Goal: Transaction & Acquisition: Purchase product/service

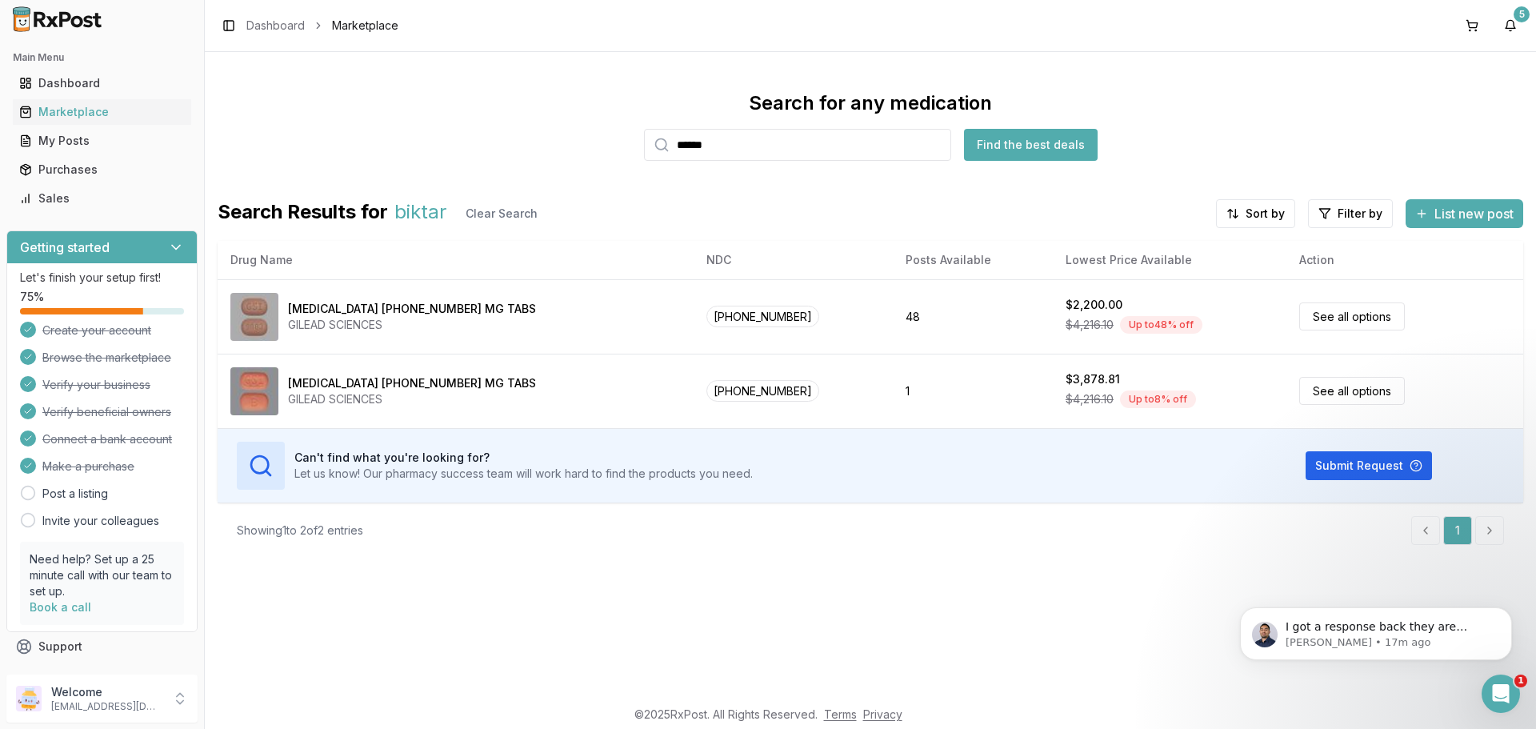
scroll to position [3343, 0]
click at [1339, 626] on span "I got a response back they are saying since there isn't to many people posting …" at bounding box center [1383, 658] width 194 height 77
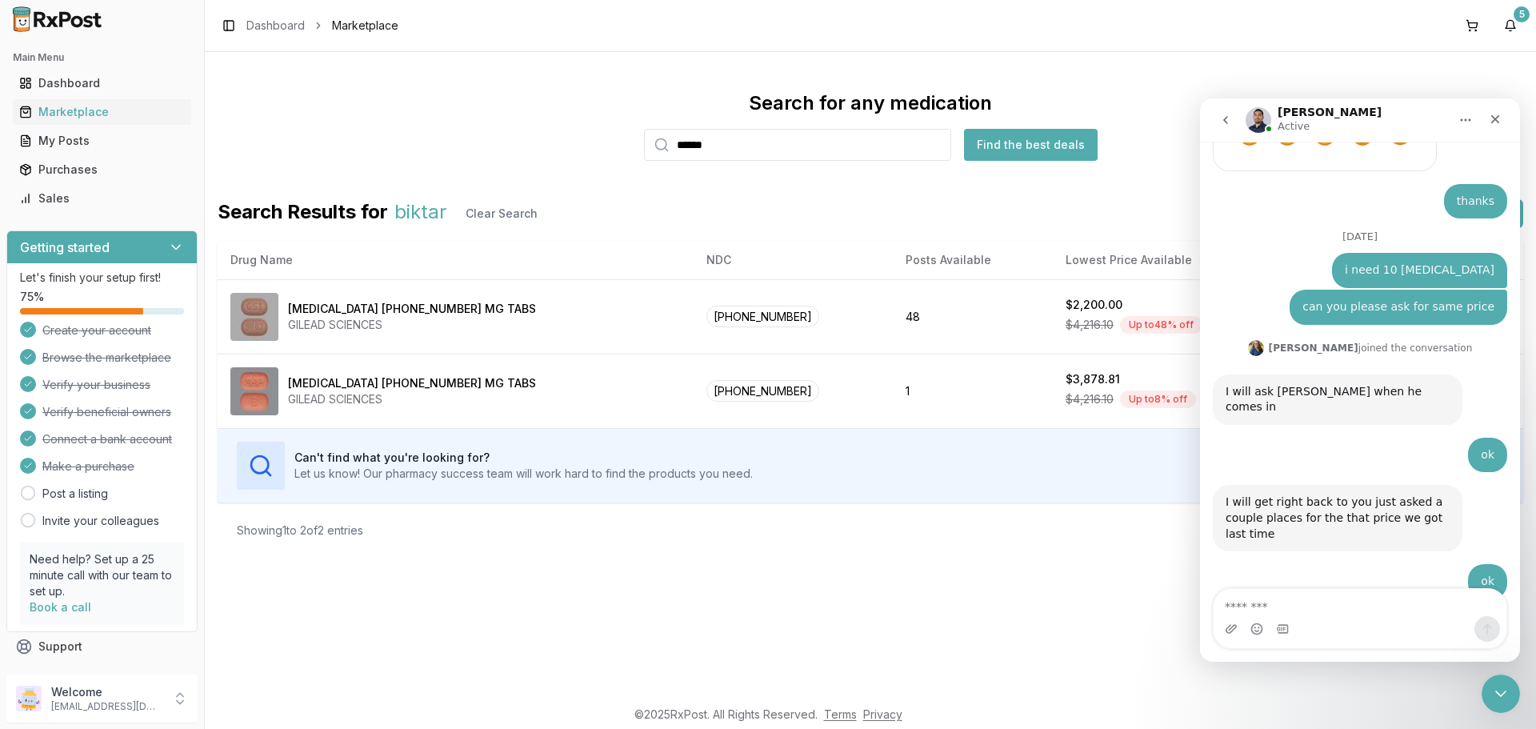
scroll to position [3370, 0]
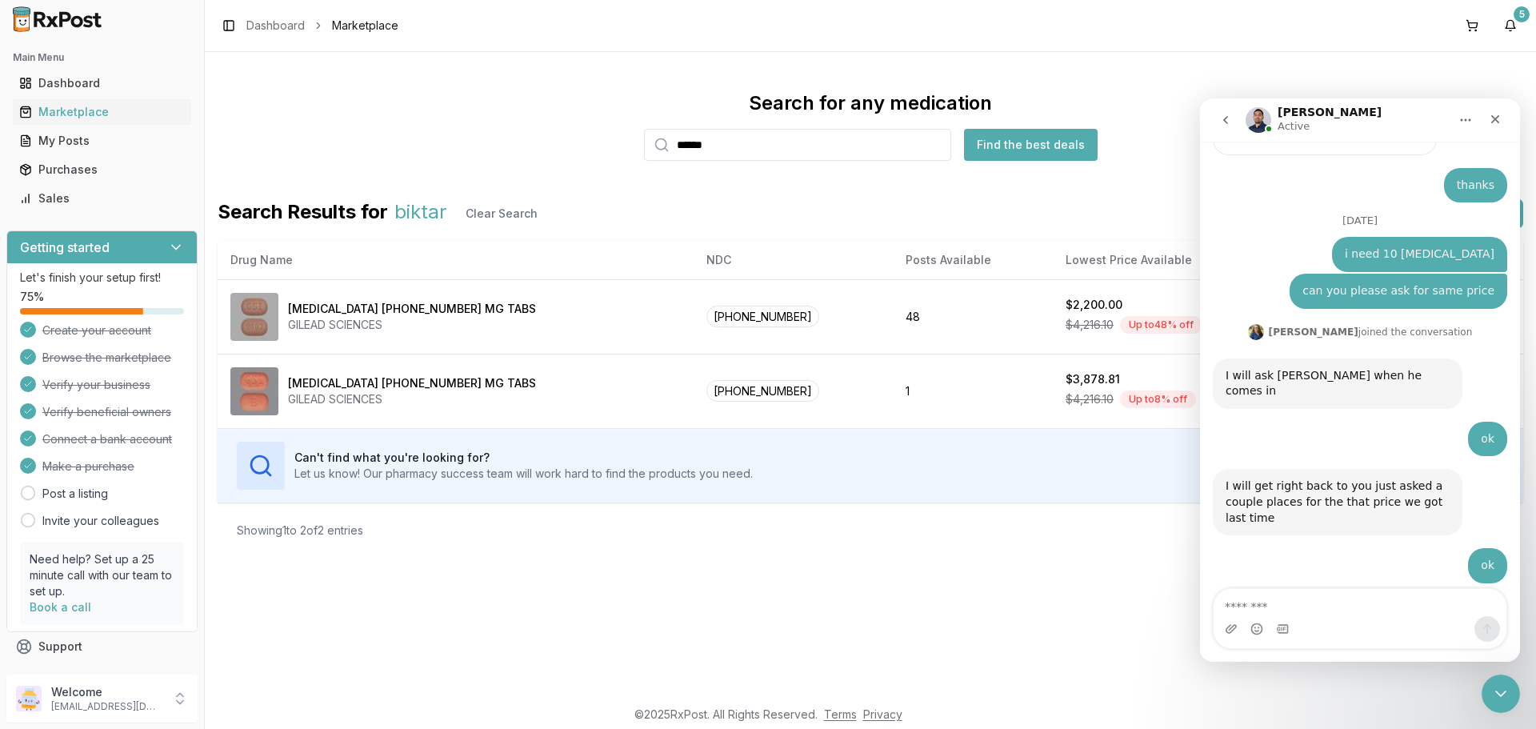
click at [1283, 615] on textarea "Message…" at bounding box center [1360, 602] width 293 height 27
type textarea "***"
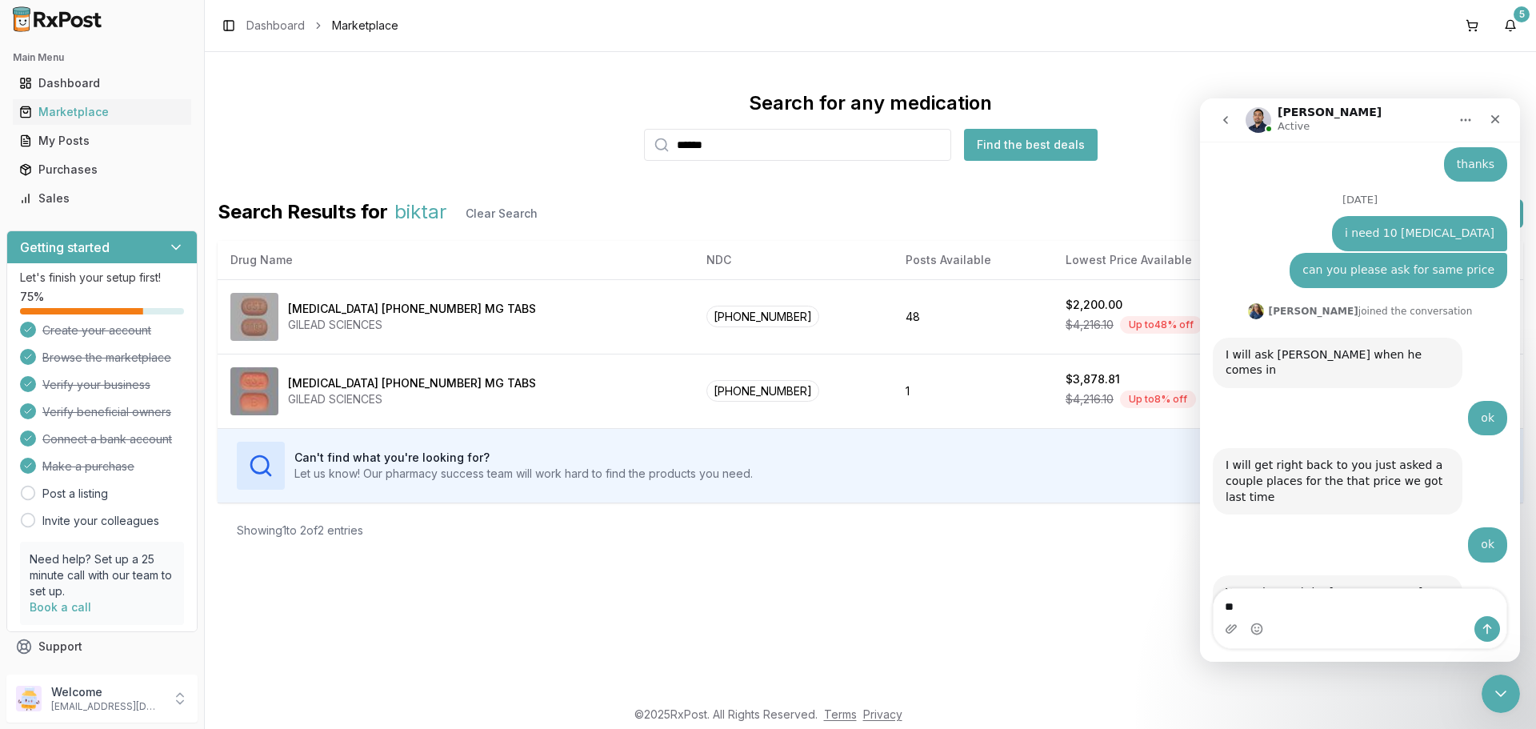
type textarea "*"
type textarea "**********"
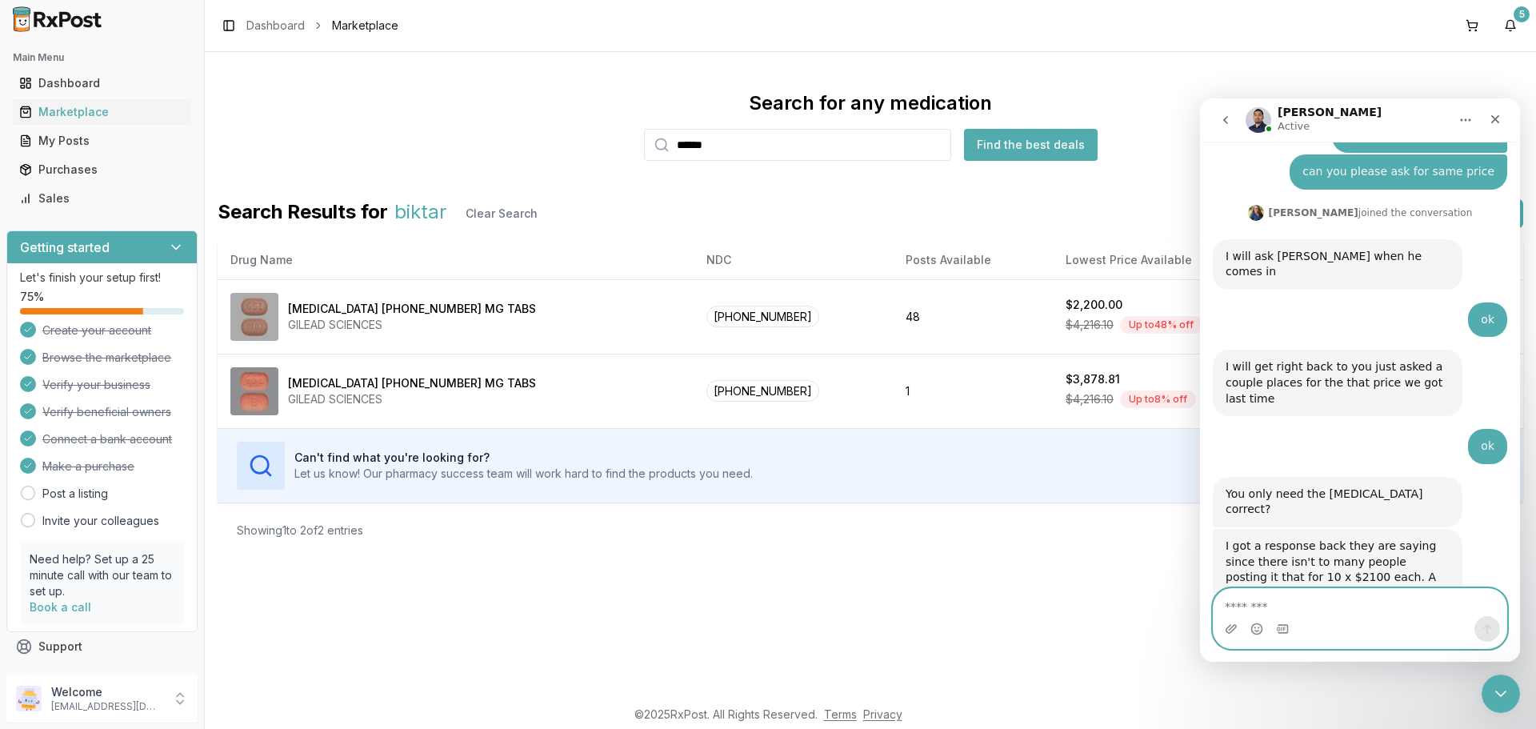
scroll to position [3522, 0]
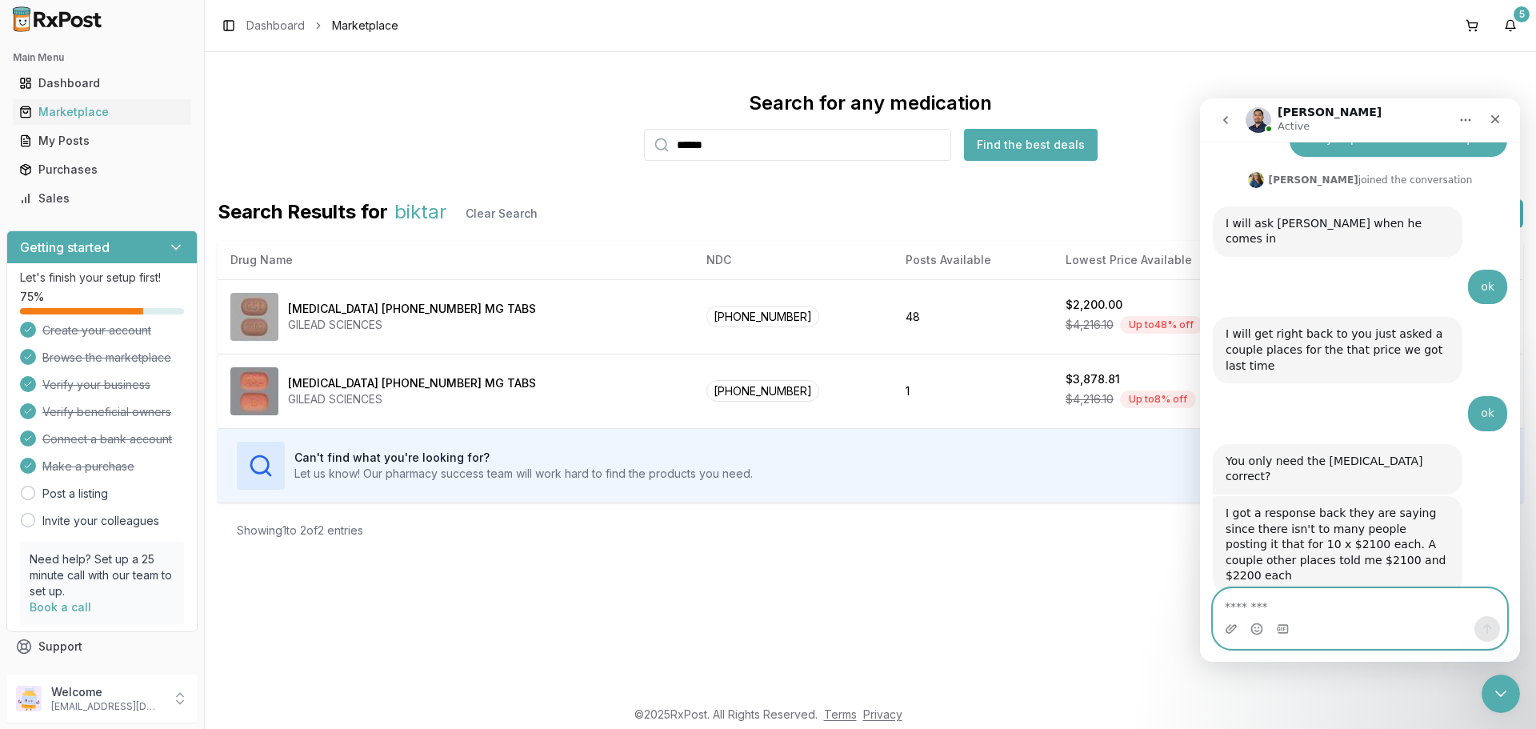
click at [1291, 601] on textarea "Message…" at bounding box center [1360, 602] width 293 height 27
type textarea "**********"
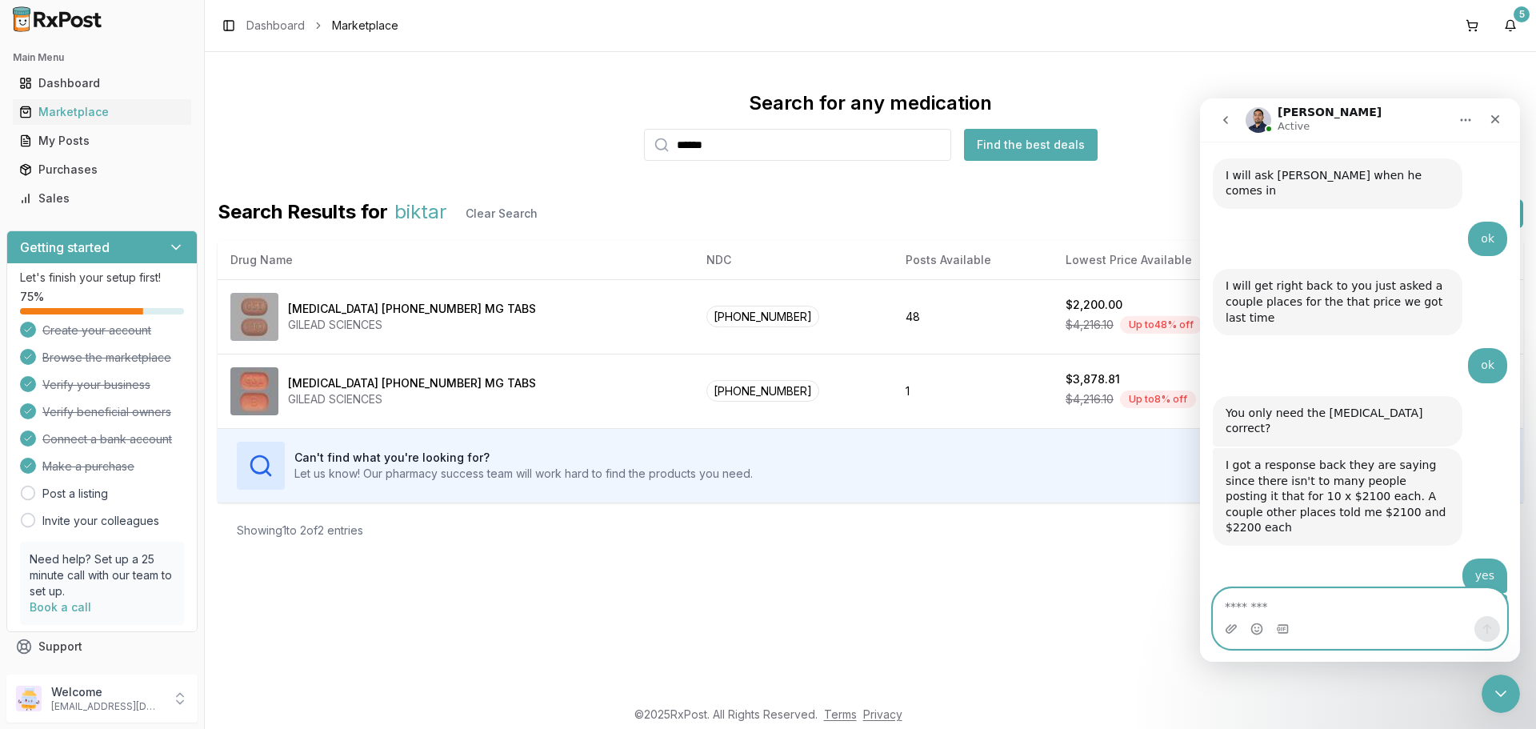
click at [1282, 608] on textarea "Message…" at bounding box center [1360, 602] width 293 height 27
type textarea "**********"
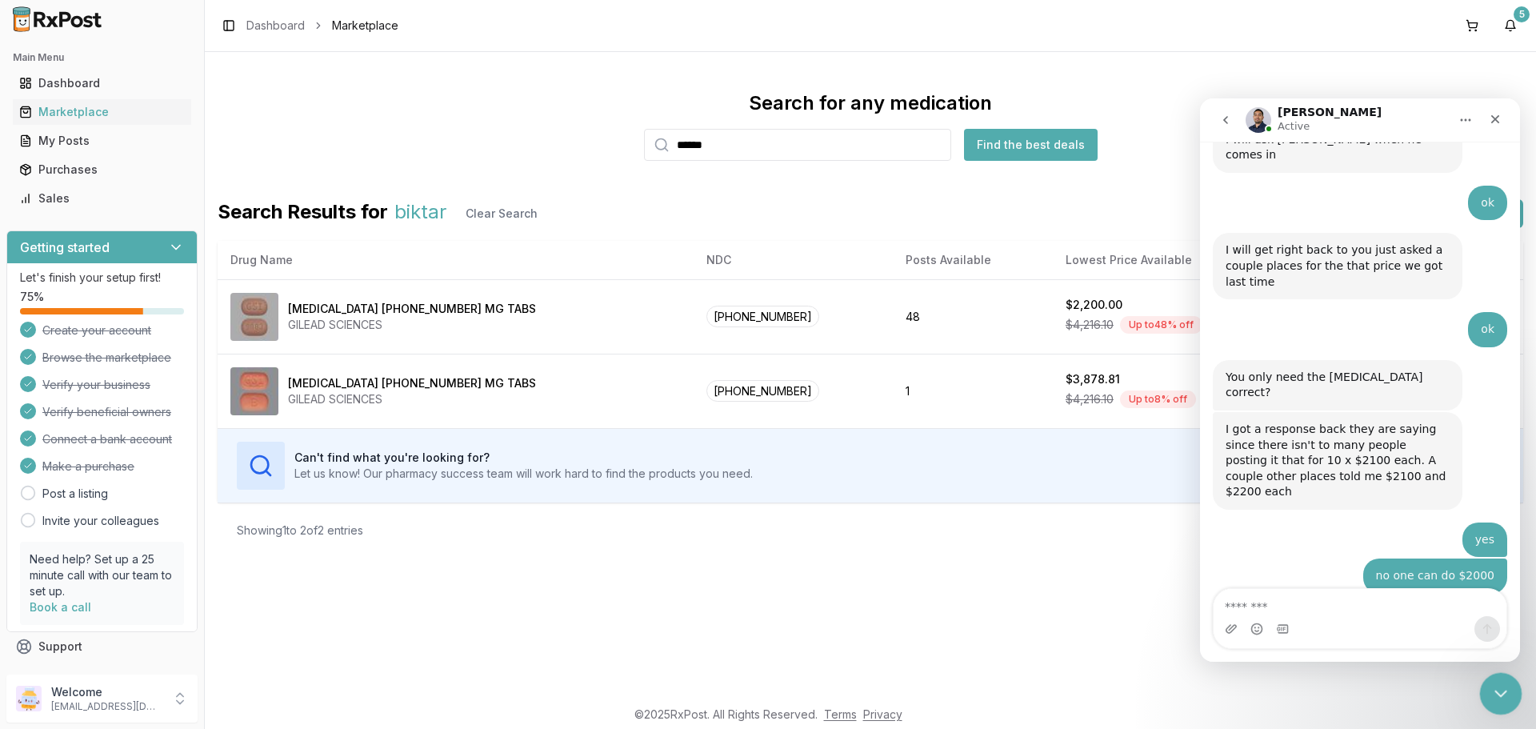
click at [1507, 696] on icon "Close Intercom Messenger" at bounding box center [1498, 691] width 19 height 19
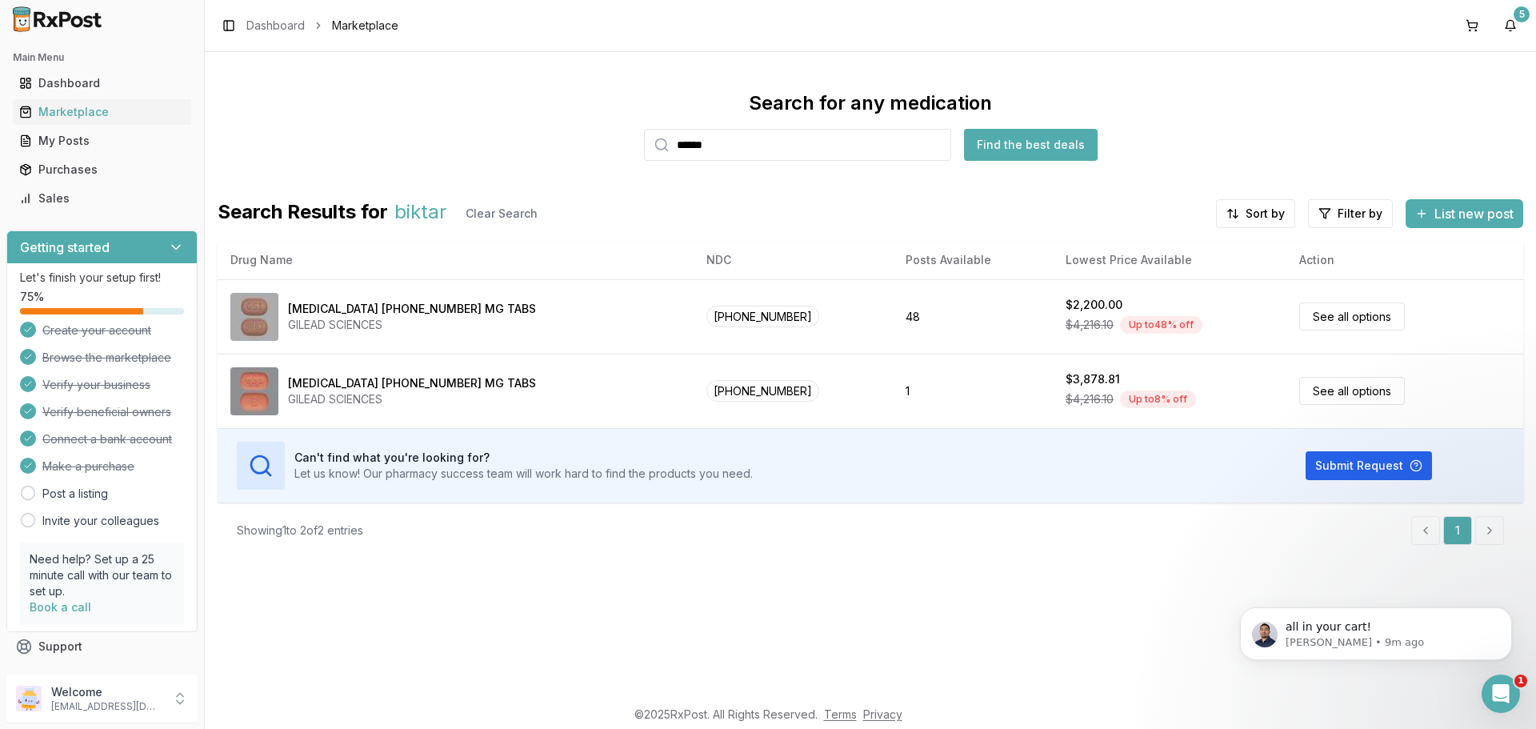
scroll to position [3654, 0]
click at [1308, 633] on span "all in your cart!" at bounding box center [1329, 626] width 86 height 13
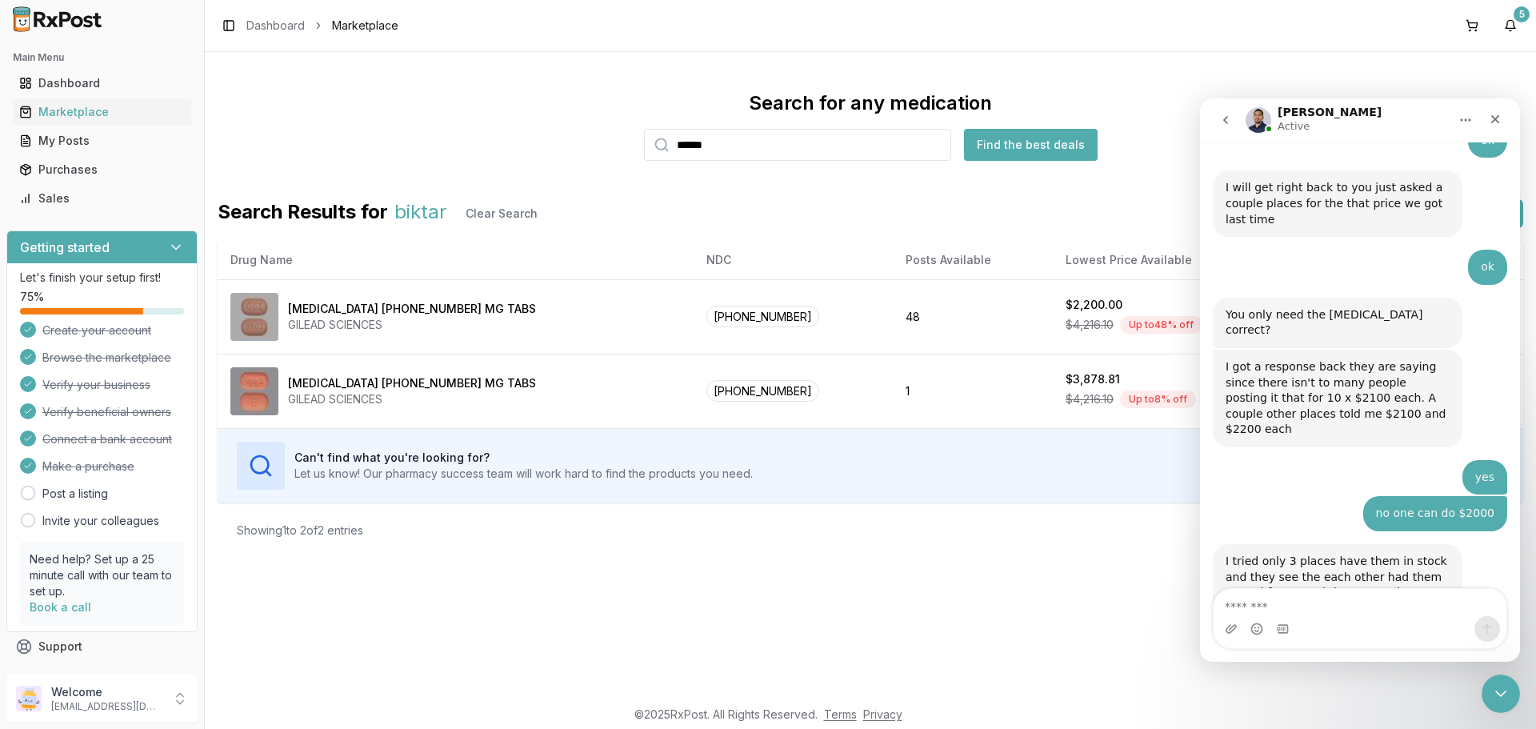
scroll to position [3680, 0]
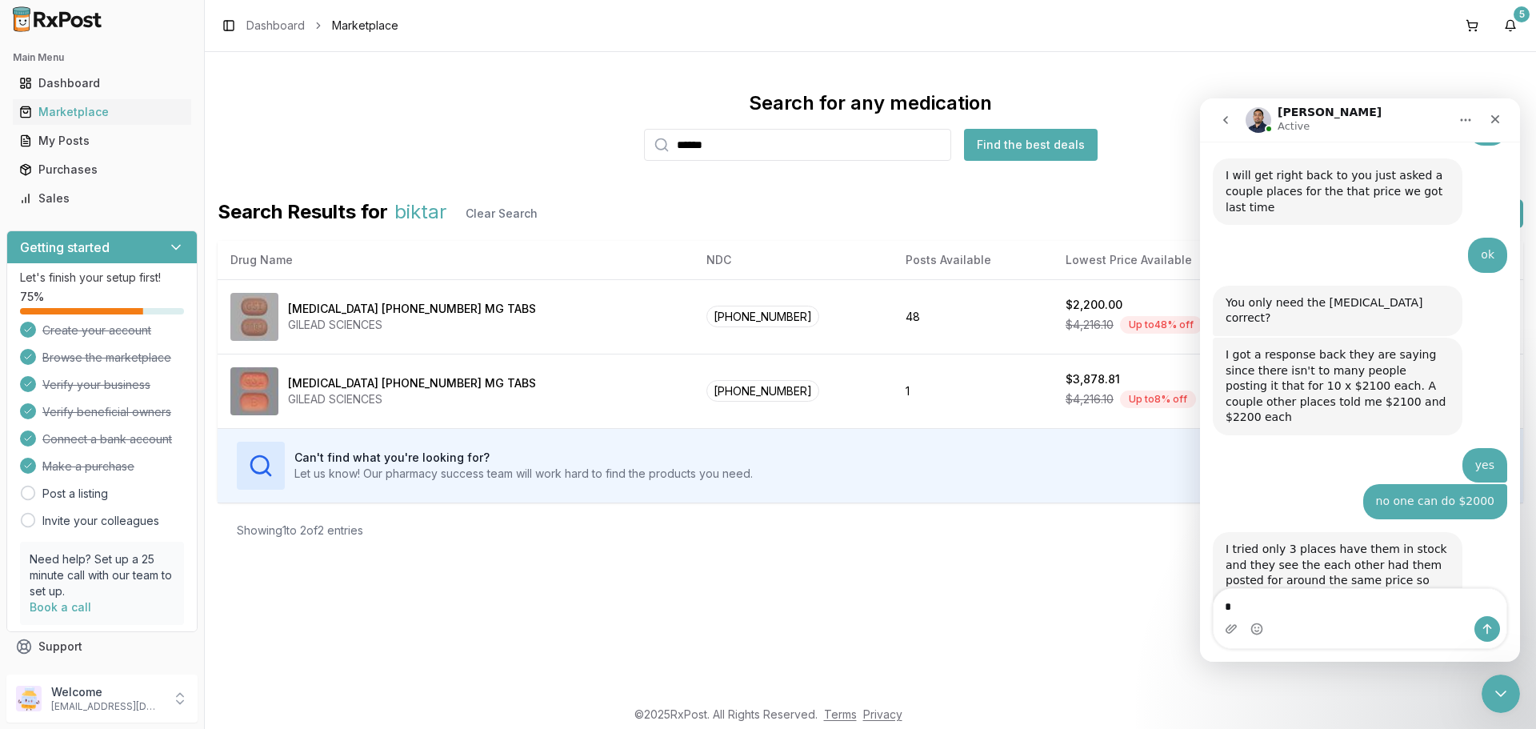
type textarea "**"
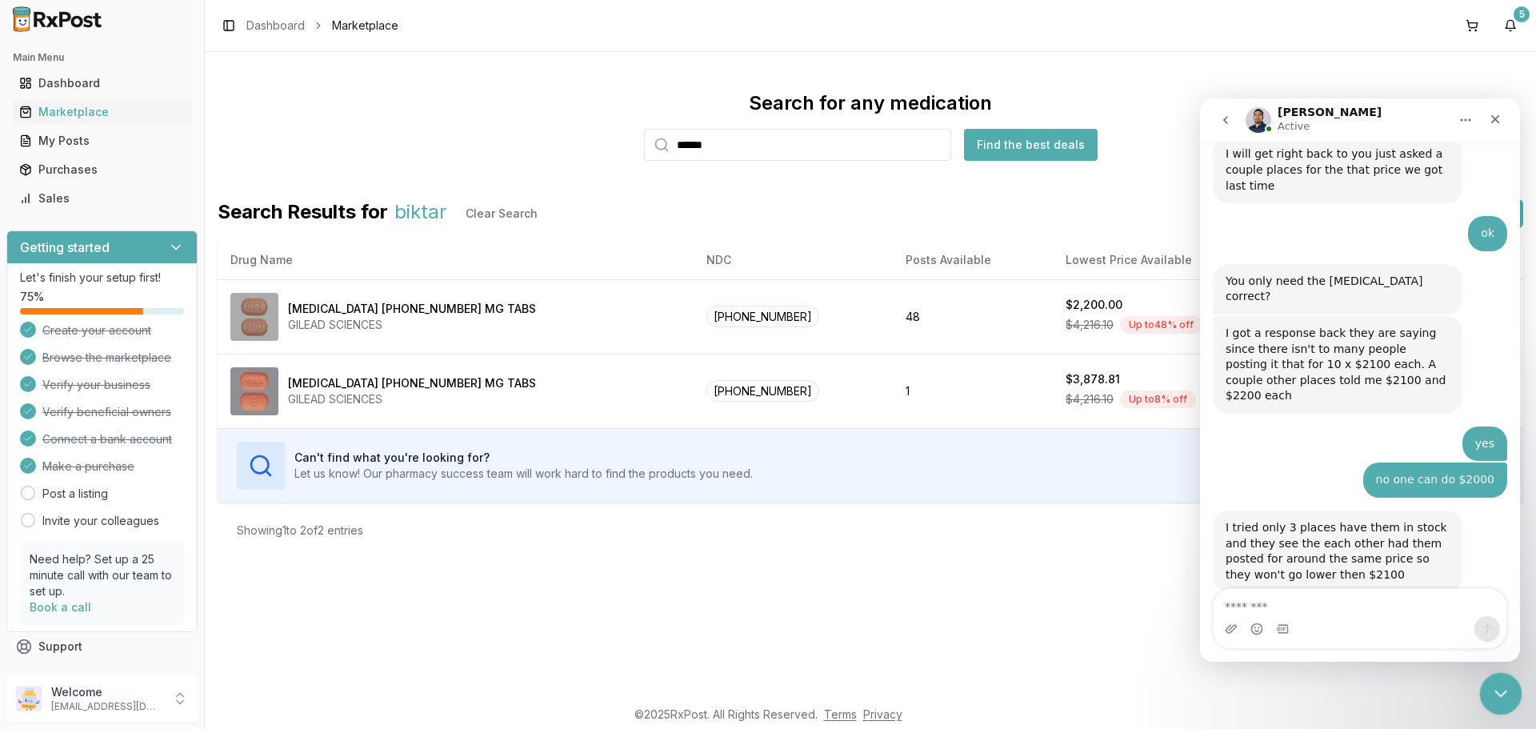
click at [1502, 682] on icon "Close Intercom Messenger" at bounding box center [1498, 691] width 19 height 19
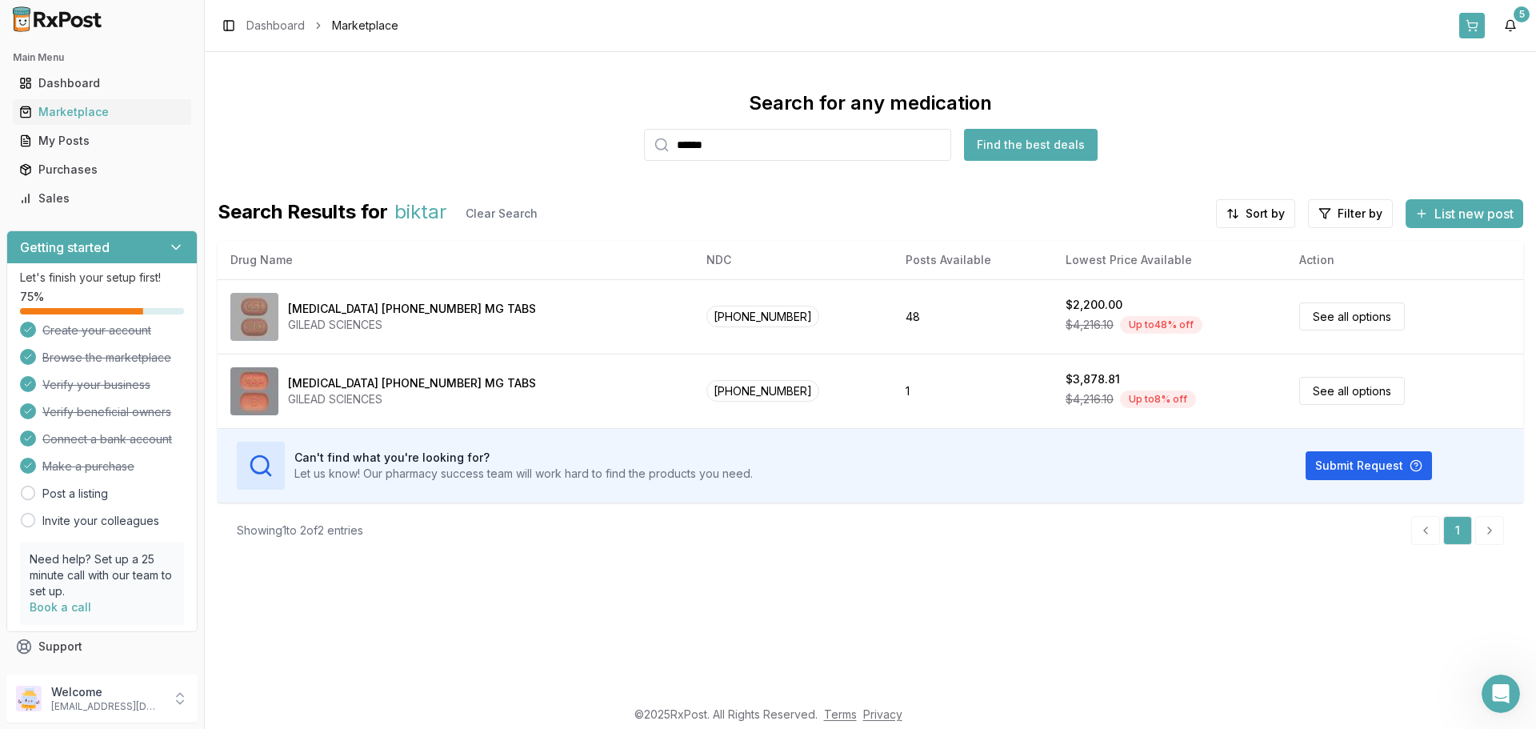
click at [1468, 26] on button at bounding box center [1473, 26] width 26 height 26
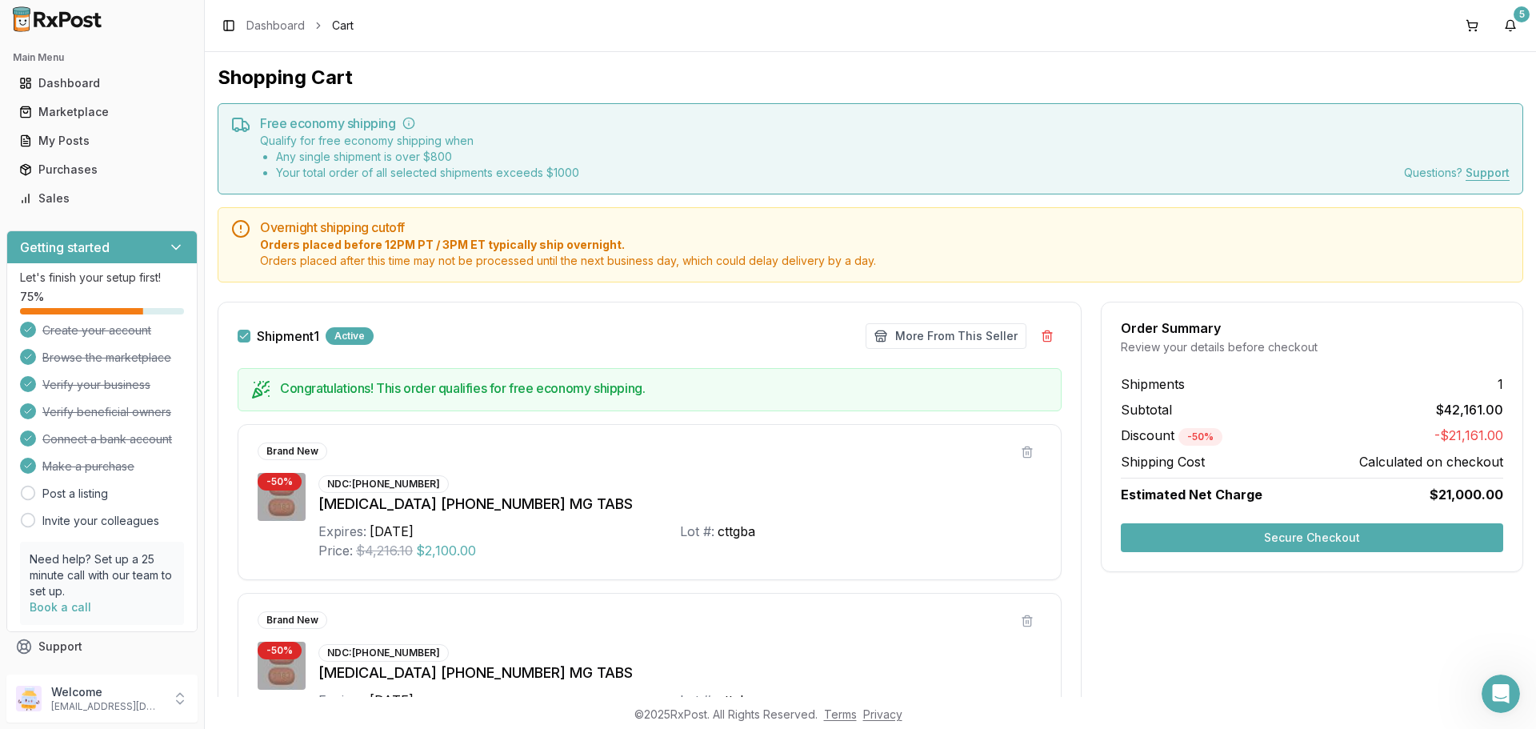
click at [1264, 535] on button "Secure Checkout" at bounding box center [1312, 537] width 382 height 29
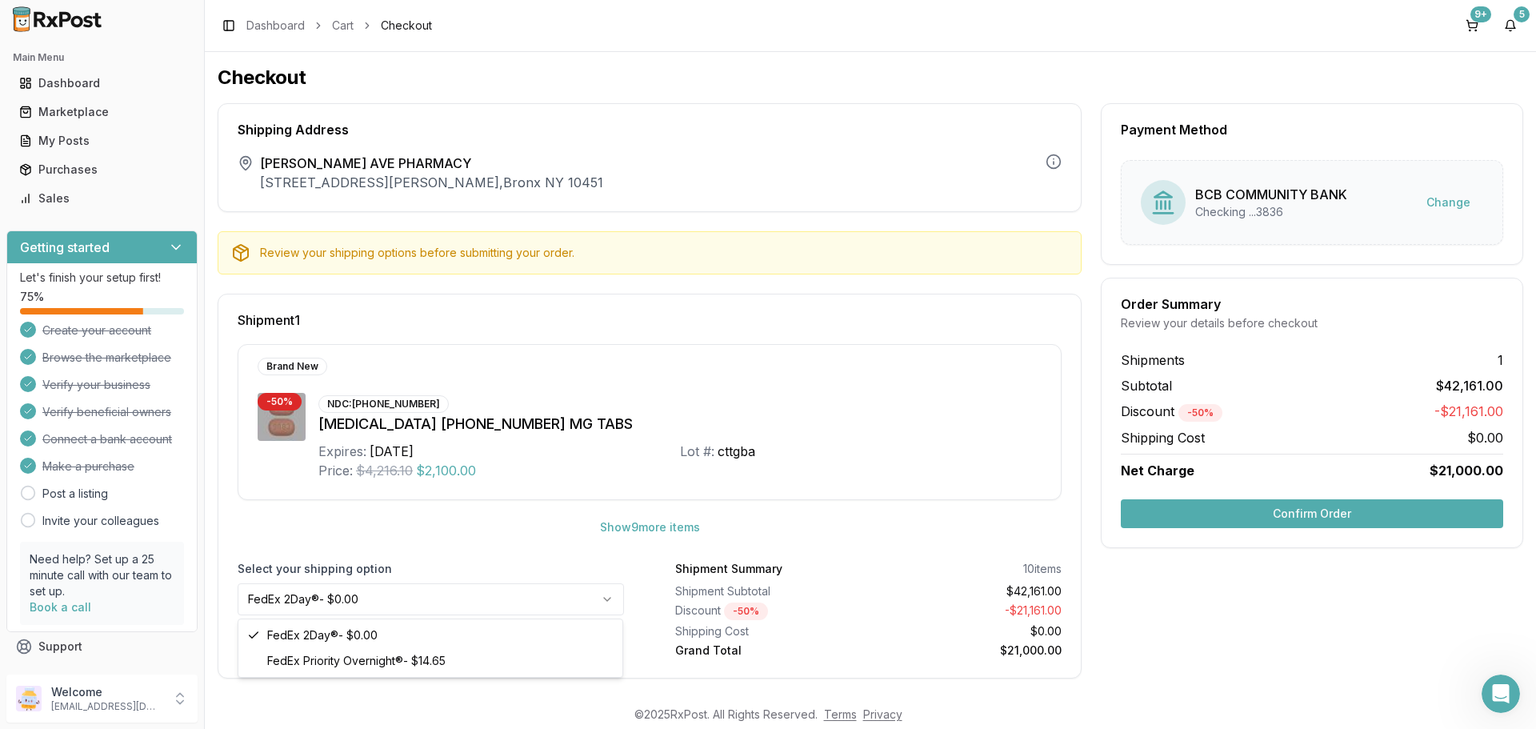
click at [464, 599] on html "Main Menu Dashboard Marketplace My Posts Purchases Sales Getting started Let's …" at bounding box center [768, 364] width 1536 height 729
click at [1327, 516] on button "Confirm Order" at bounding box center [1312, 513] width 382 height 29
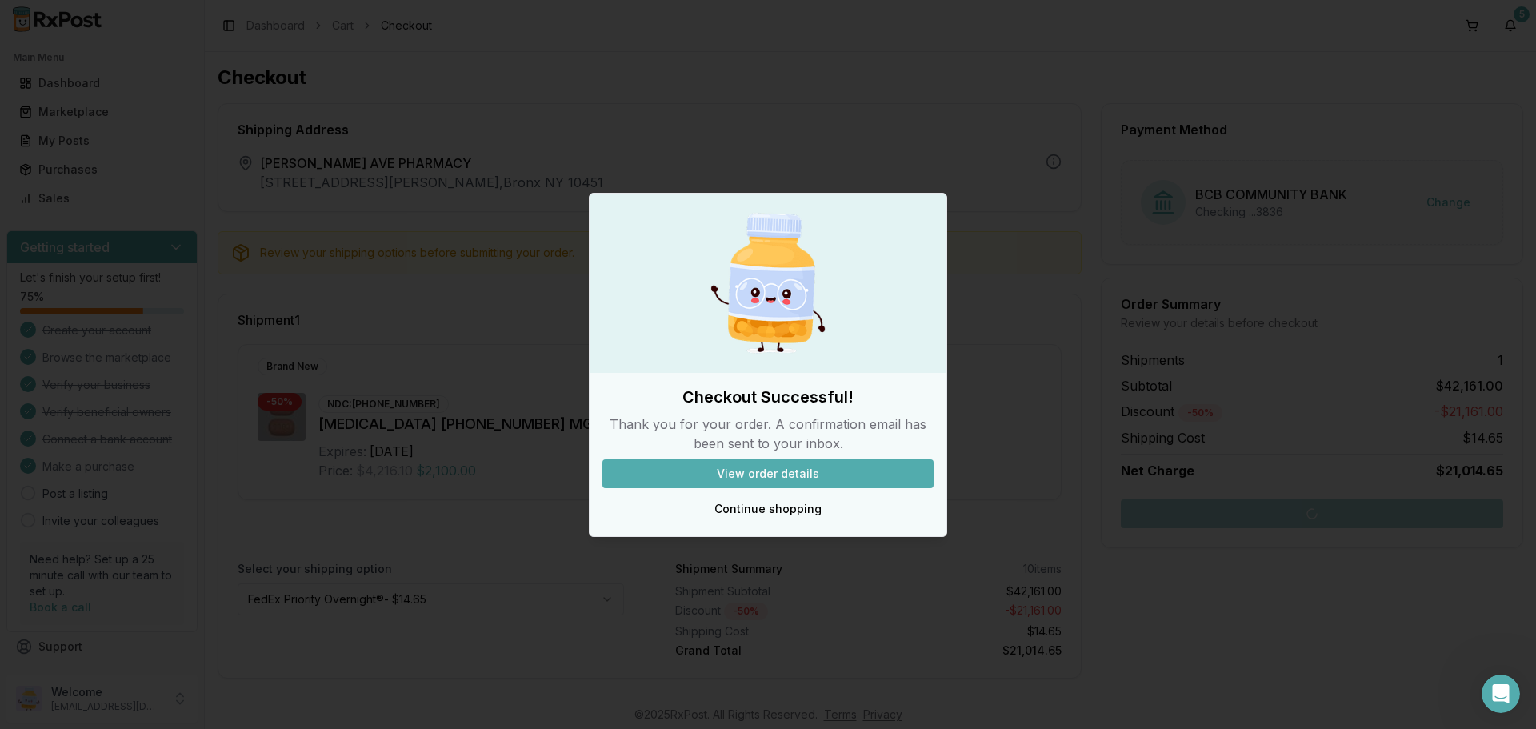
click at [811, 466] on button "View order details" at bounding box center [768, 473] width 331 height 29
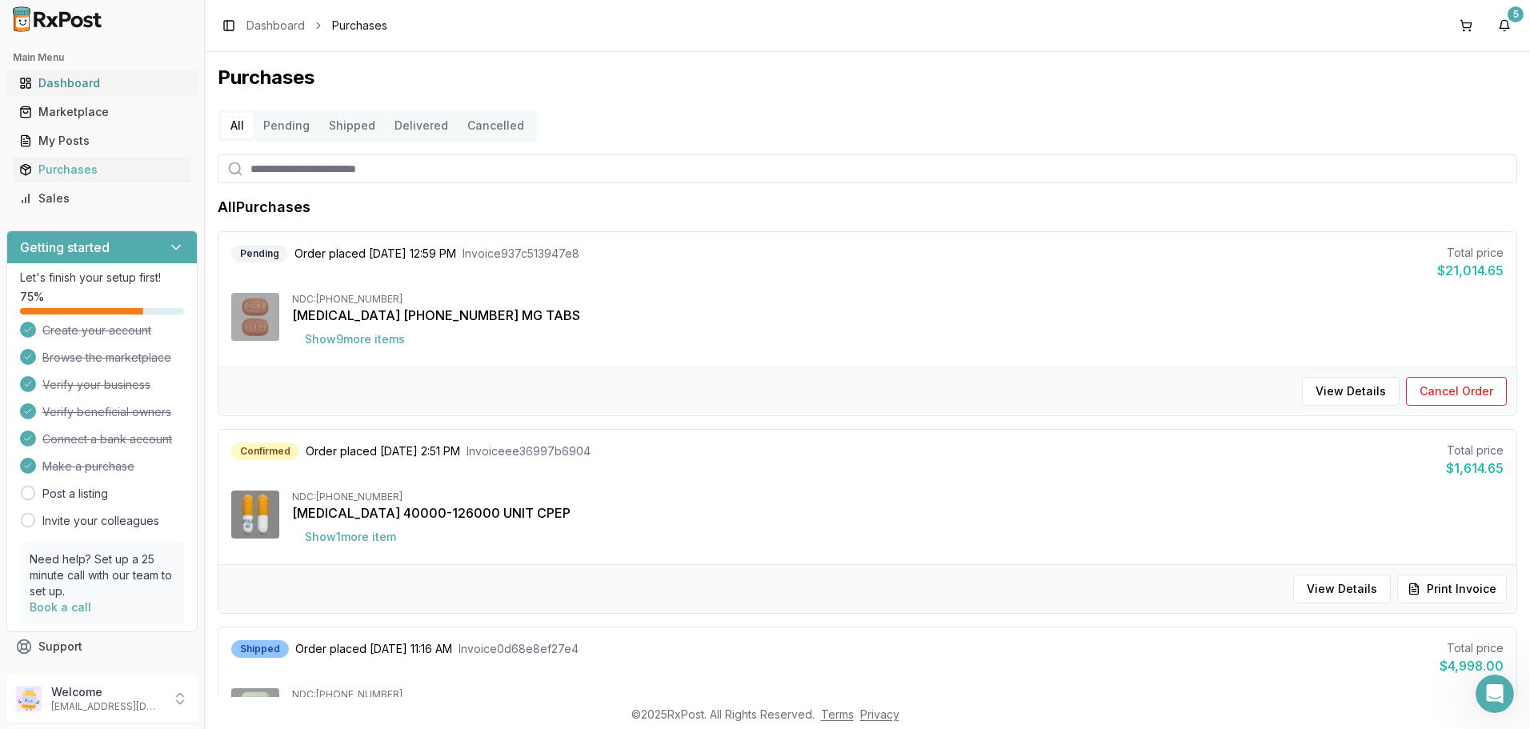
click at [100, 82] on div "Dashboard" at bounding box center [102, 83] width 166 height 16
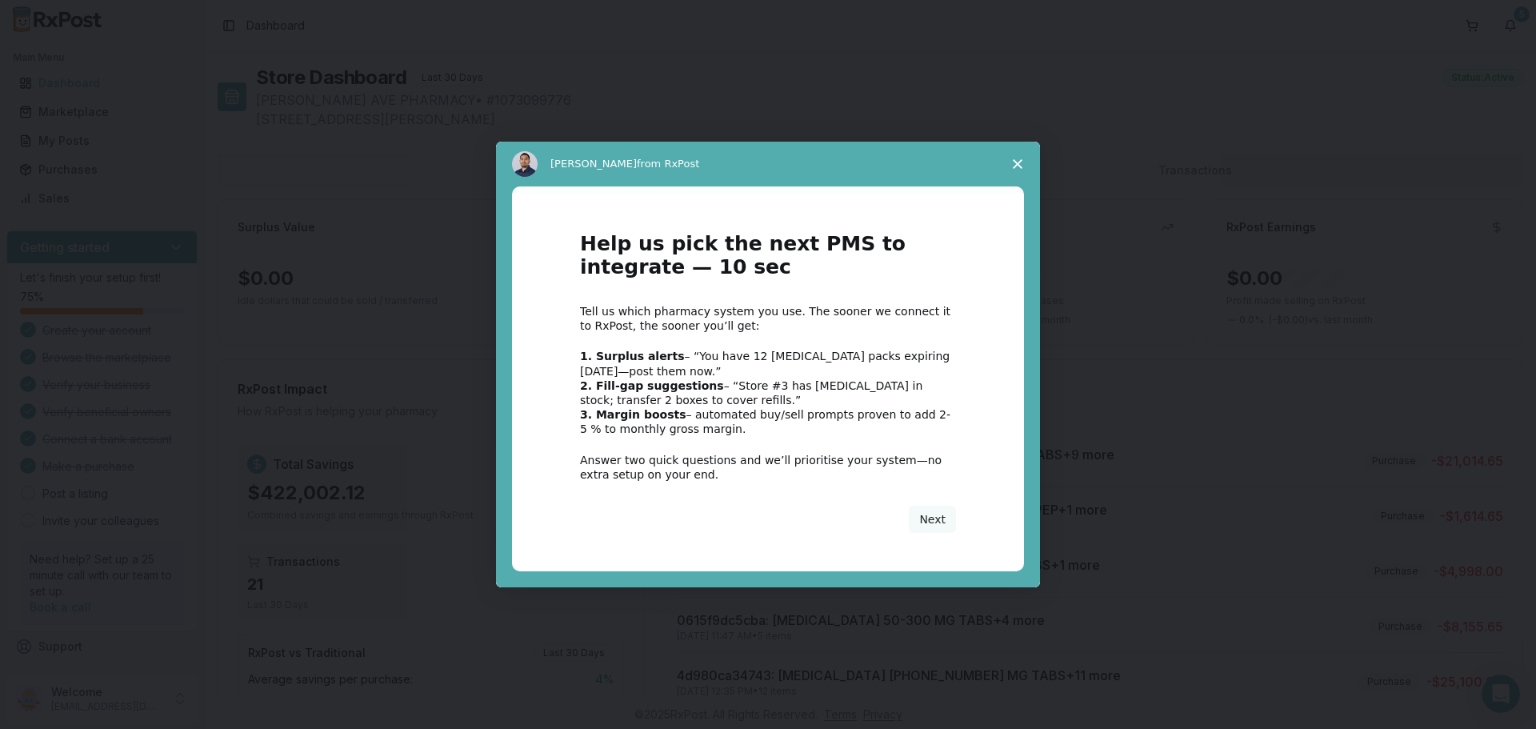
click at [1026, 158] on span "Close survey" at bounding box center [1017, 164] width 45 height 45
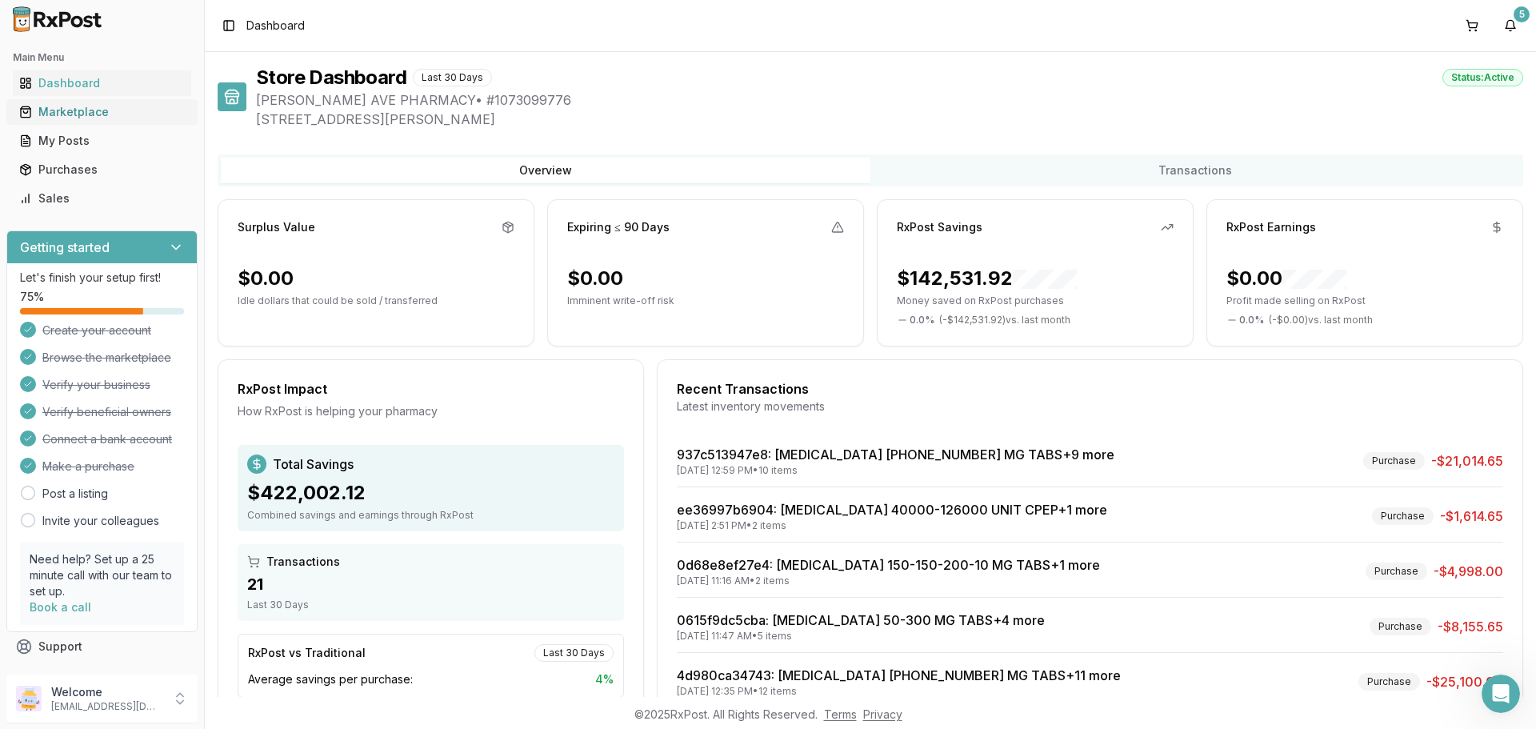
click at [58, 113] on div "Marketplace" at bounding box center [102, 112] width 166 height 16
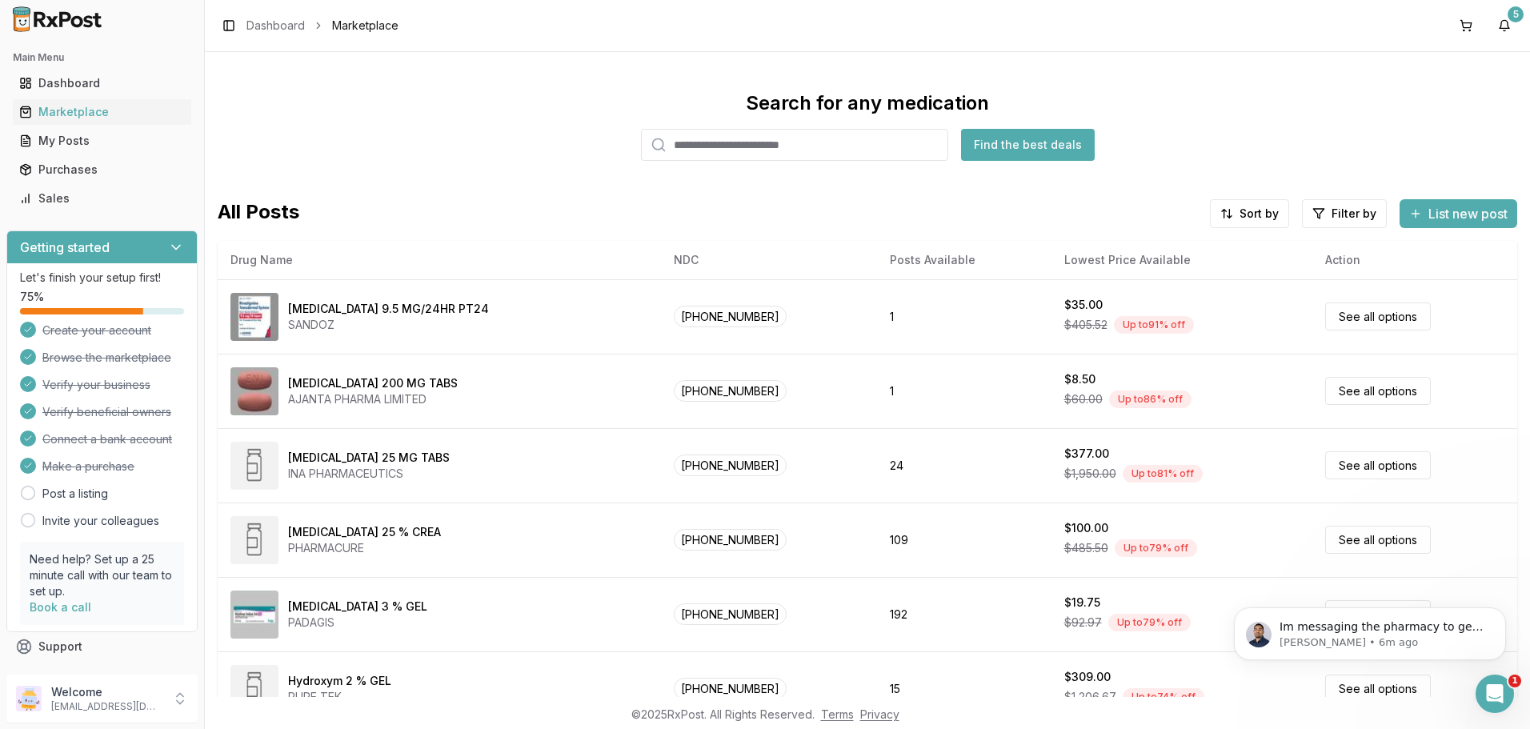
scroll to position [3749, 0]
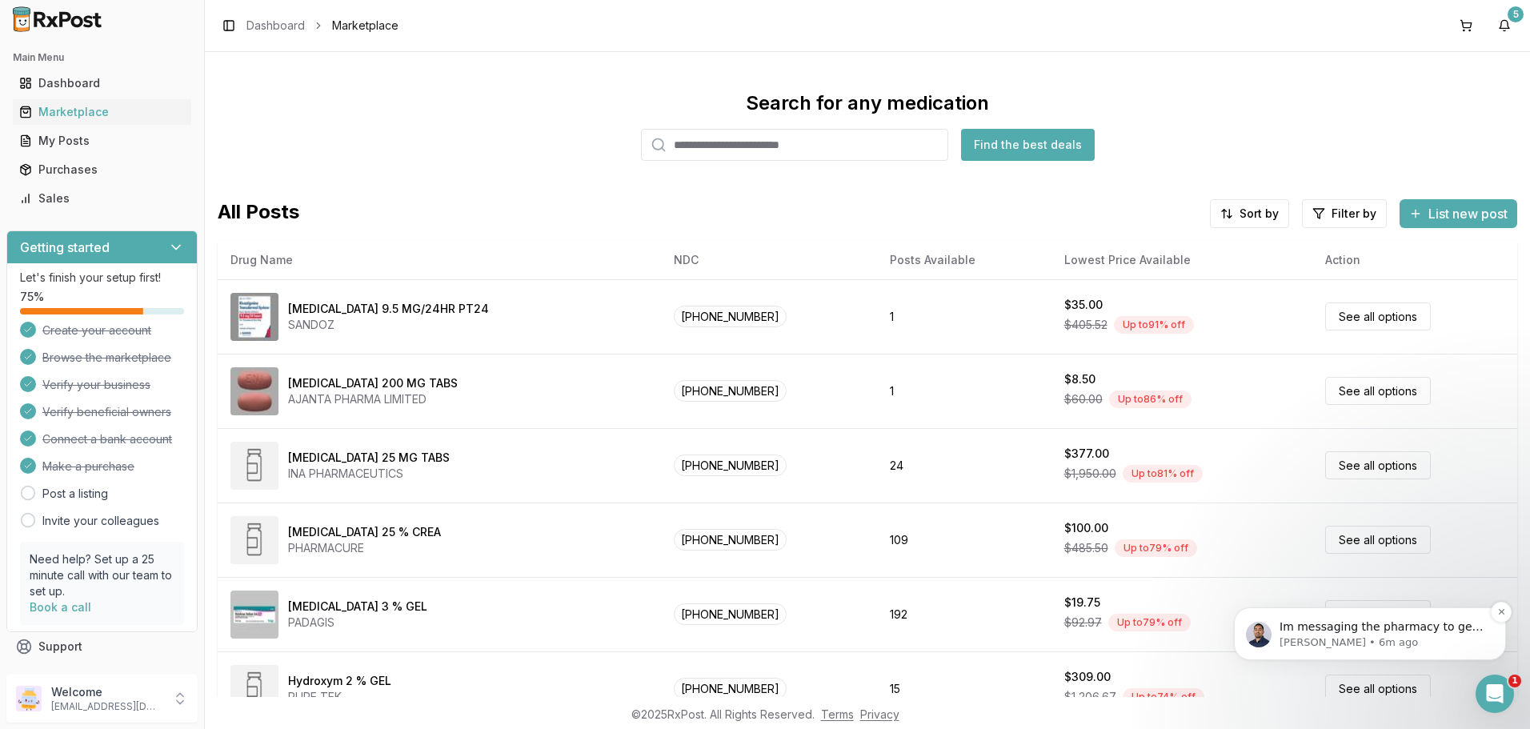
click at [1382, 627] on span "Im messaging the pharmacy to get out [DATE]" at bounding box center [1381, 634] width 204 height 29
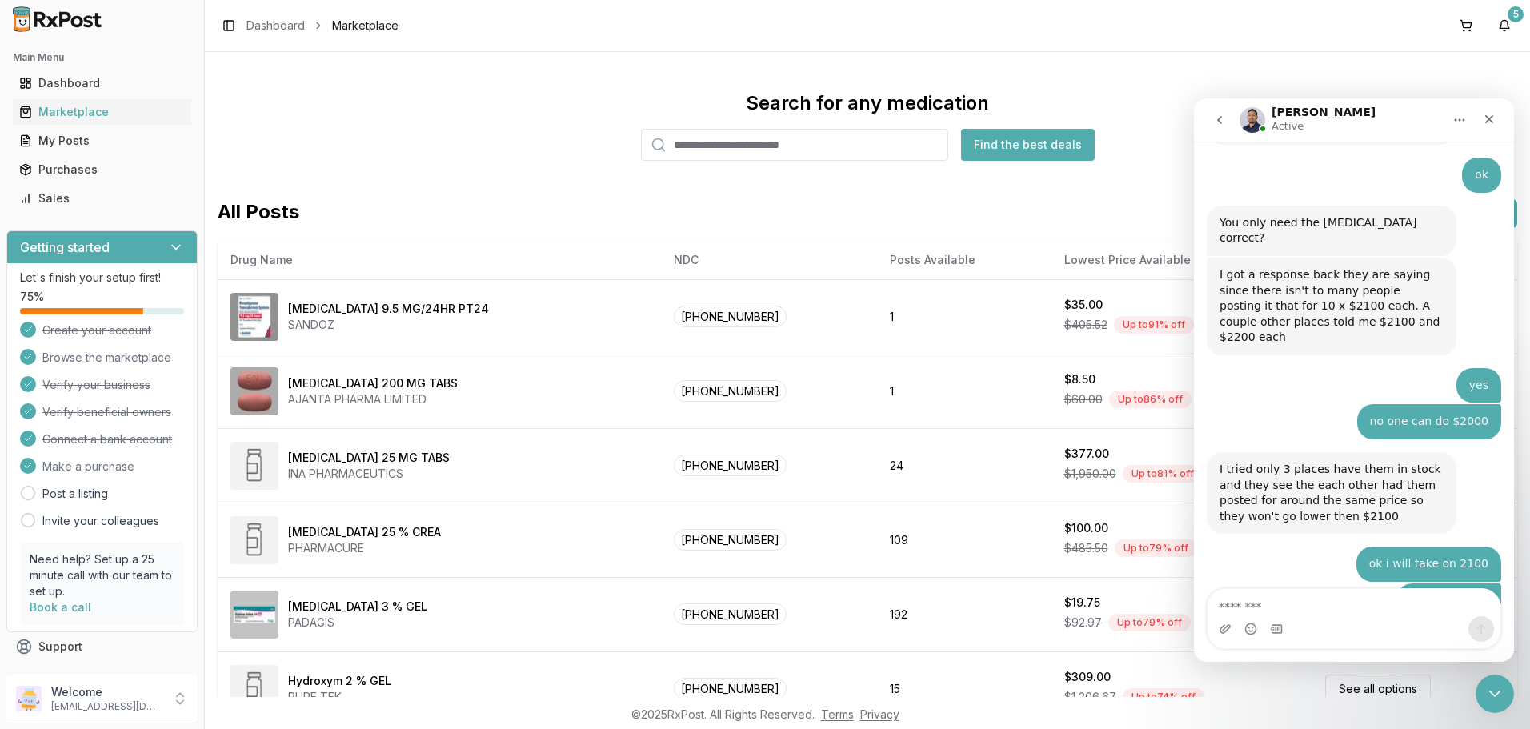
scroll to position [3775, 0]
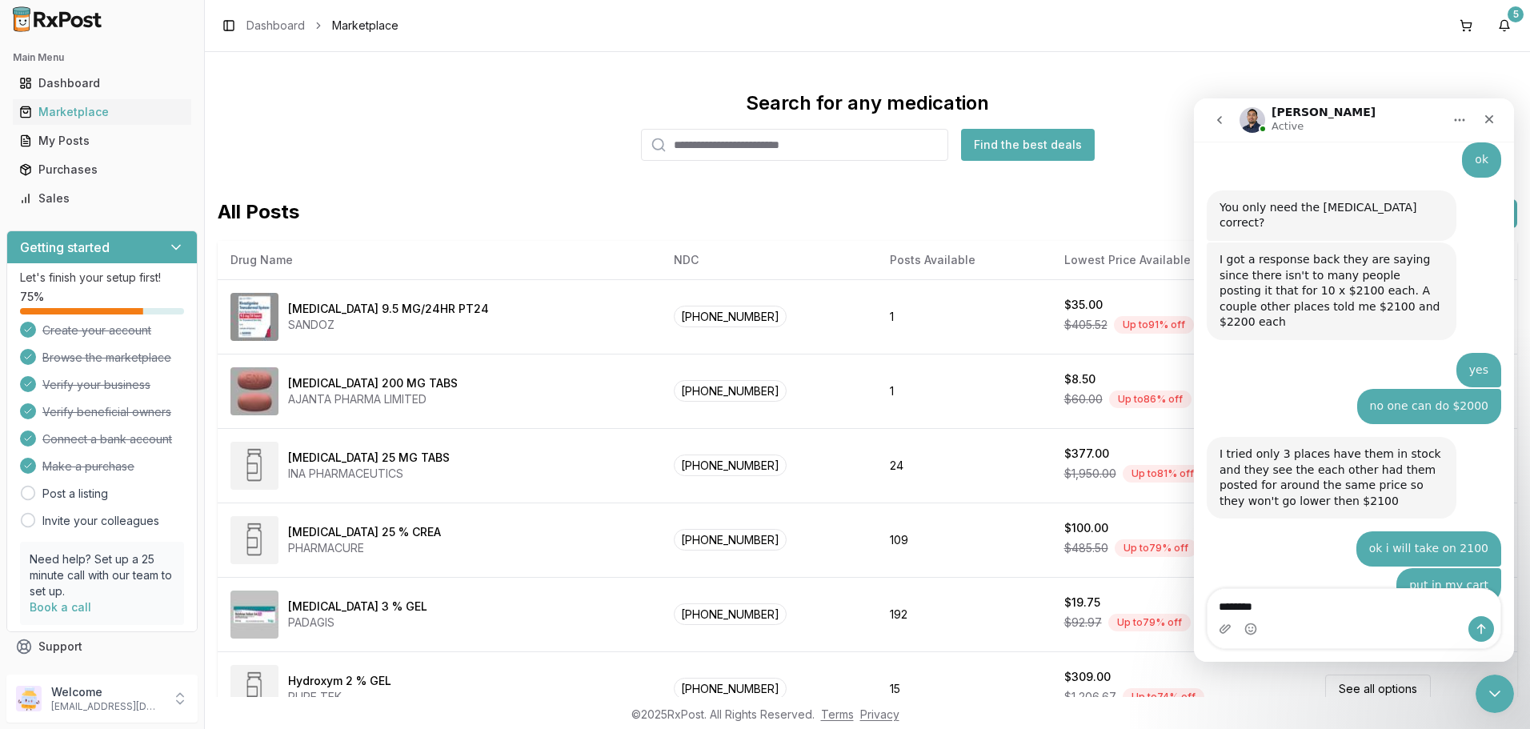
type textarea "*********"
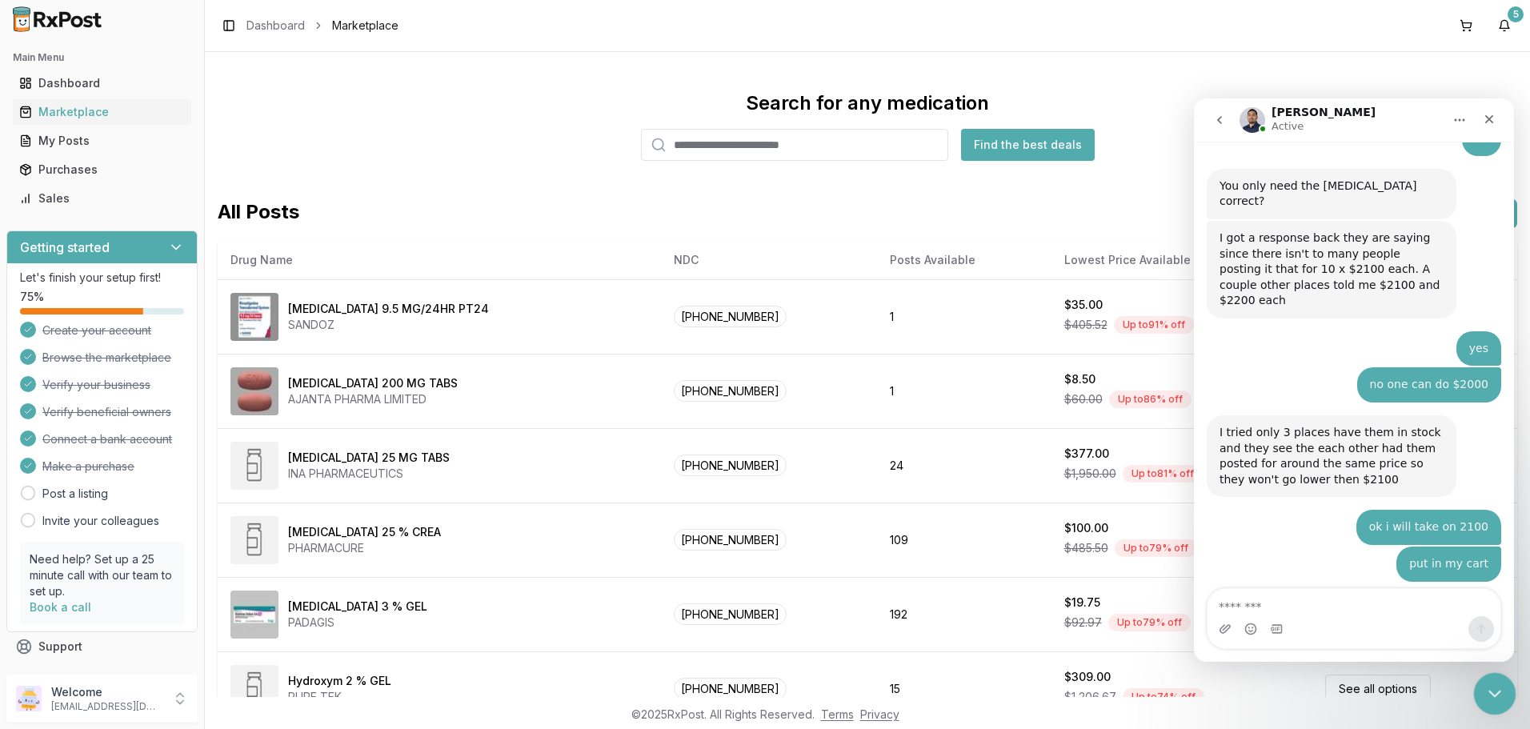
drag, startPoint x: 1479, startPoint y: 687, endPoint x: 2943, endPoint y: 1354, distance: 1609.2
click at [1476, 686] on div "Close Intercom Messenger" at bounding box center [1492, 691] width 38 height 38
